Goal: Information Seeking & Learning: Learn about a topic

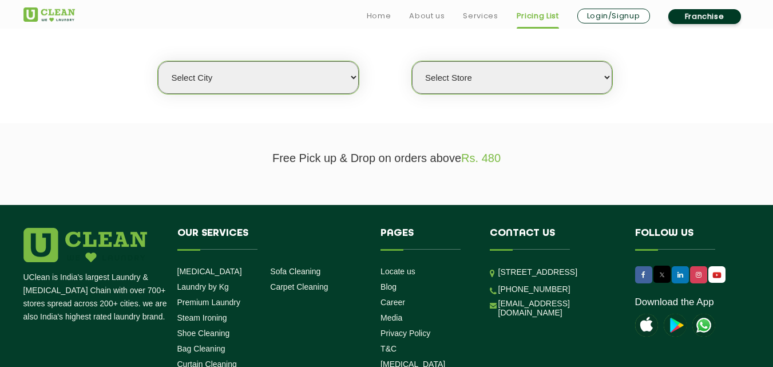
scroll to position [302, 0]
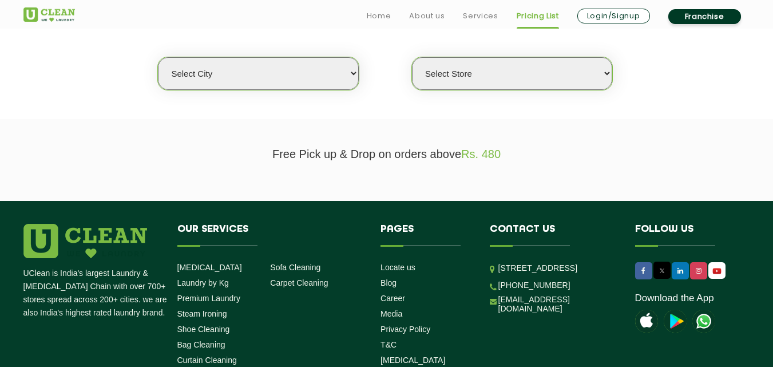
click at [252, 68] on select "Select city [GEOGRAPHIC_DATA] [GEOGRAPHIC_DATA] [GEOGRAPHIC_DATA] [GEOGRAPHIC_D…" at bounding box center [258, 73] width 200 height 33
select select "11"
click at [158, 57] on select "Select city [GEOGRAPHIC_DATA] [GEOGRAPHIC_DATA] [GEOGRAPHIC_DATA] [GEOGRAPHIC_D…" at bounding box center [258, 73] width 200 height 33
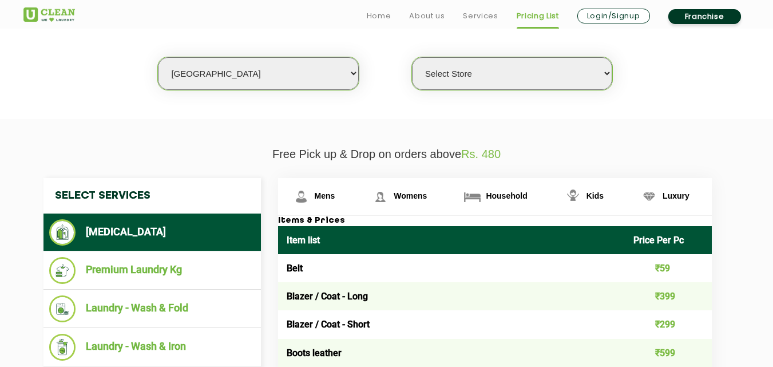
click at [443, 67] on select "Select Store [GEOGRAPHIC_DATA][PERSON_NAME] UClean Navalur UClean Chitlapakkam …" at bounding box center [512, 73] width 200 height 33
select select "549"
click at [412, 57] on select "Select Store [GEOGRAPHIC_DATA][PERSON_NAME] UClean Navalur UClean Chitlapakkam …" at bounding box center [512, 73] width 200 height 33
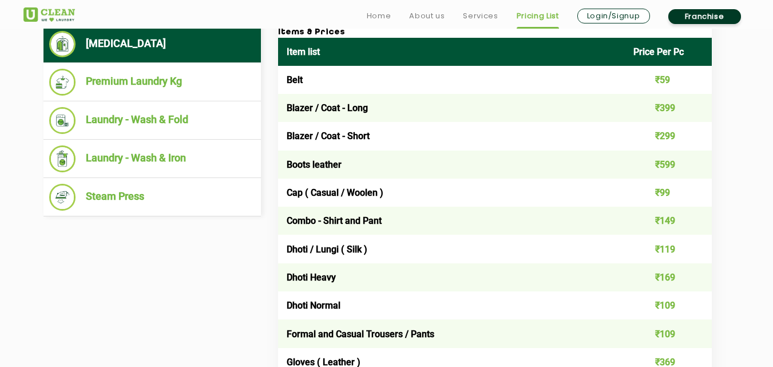
scroll to position [491, 0]
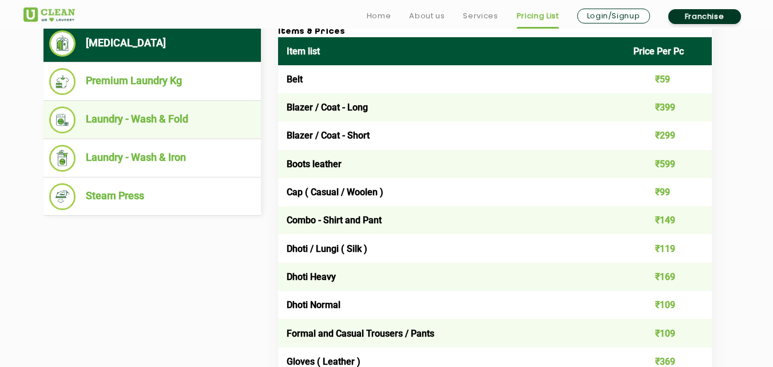
click at [141, 119] on li "Laundry - Wash & Fold" at bounding box center [152, 119] width 206 height 27
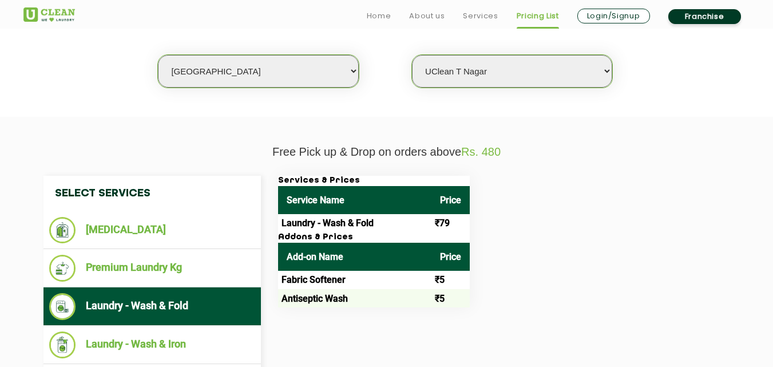
scroll to position [327, 0]
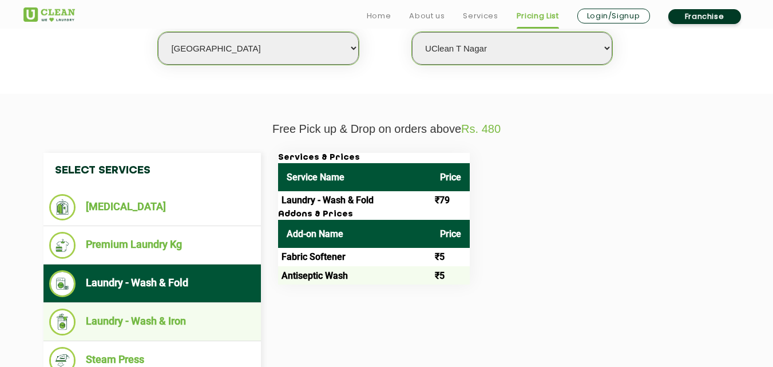
click at [137, 314] on li "Laundry - Wash & Iron" at bounding box center [152, 321] width 206 height 27
